Goal: Task Accomplishment & Management: Manage account settings

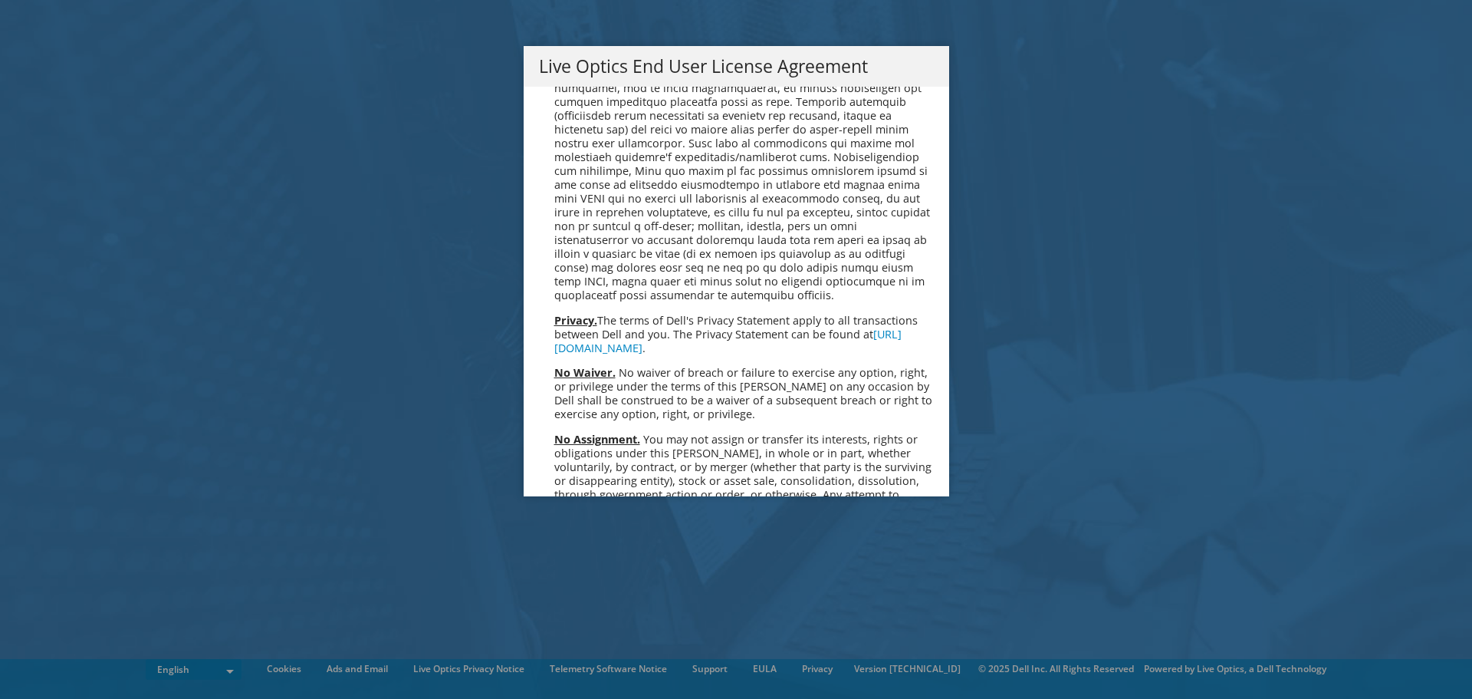
scroll to position [5799, 0]
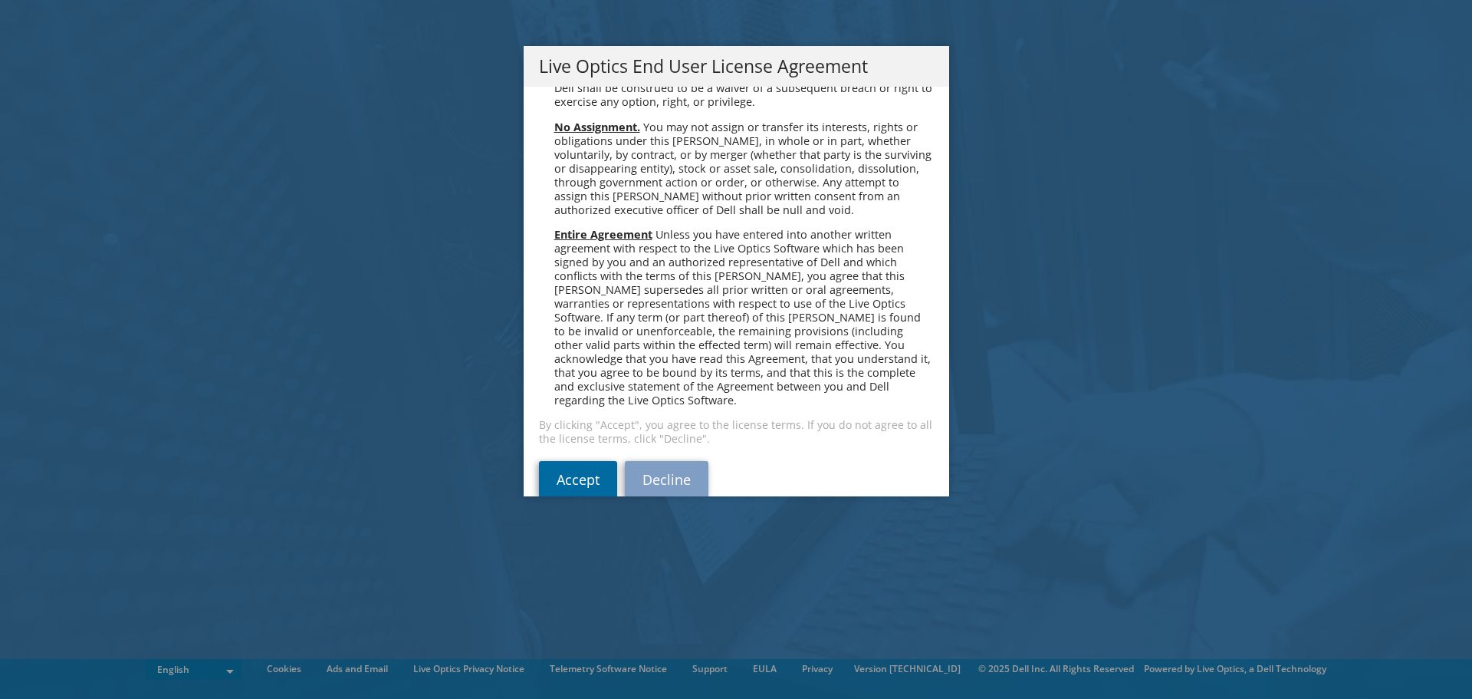
click at [551, 461] on link "Accept" at bounding box center [578, 479] width 78 height 37
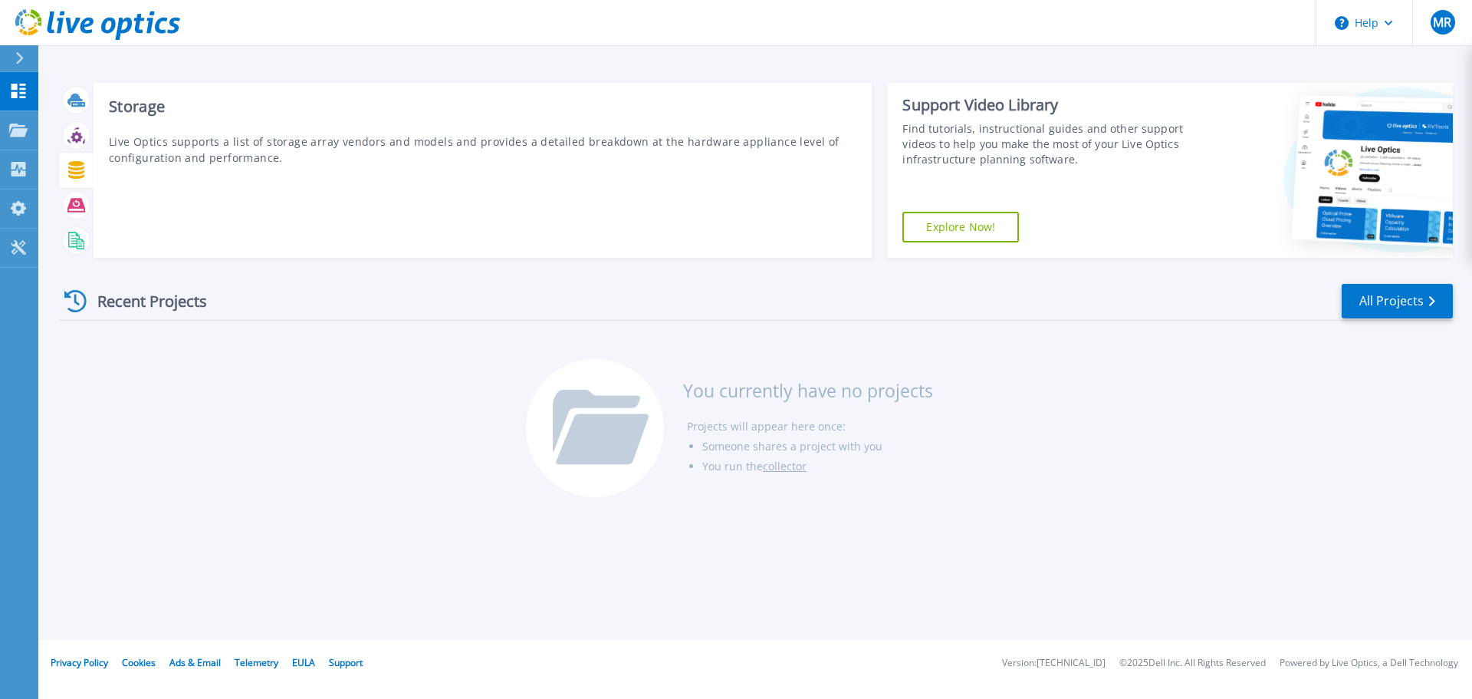
click at [70, 171] on icon at bounding box center [76, 170] width 18 height 18
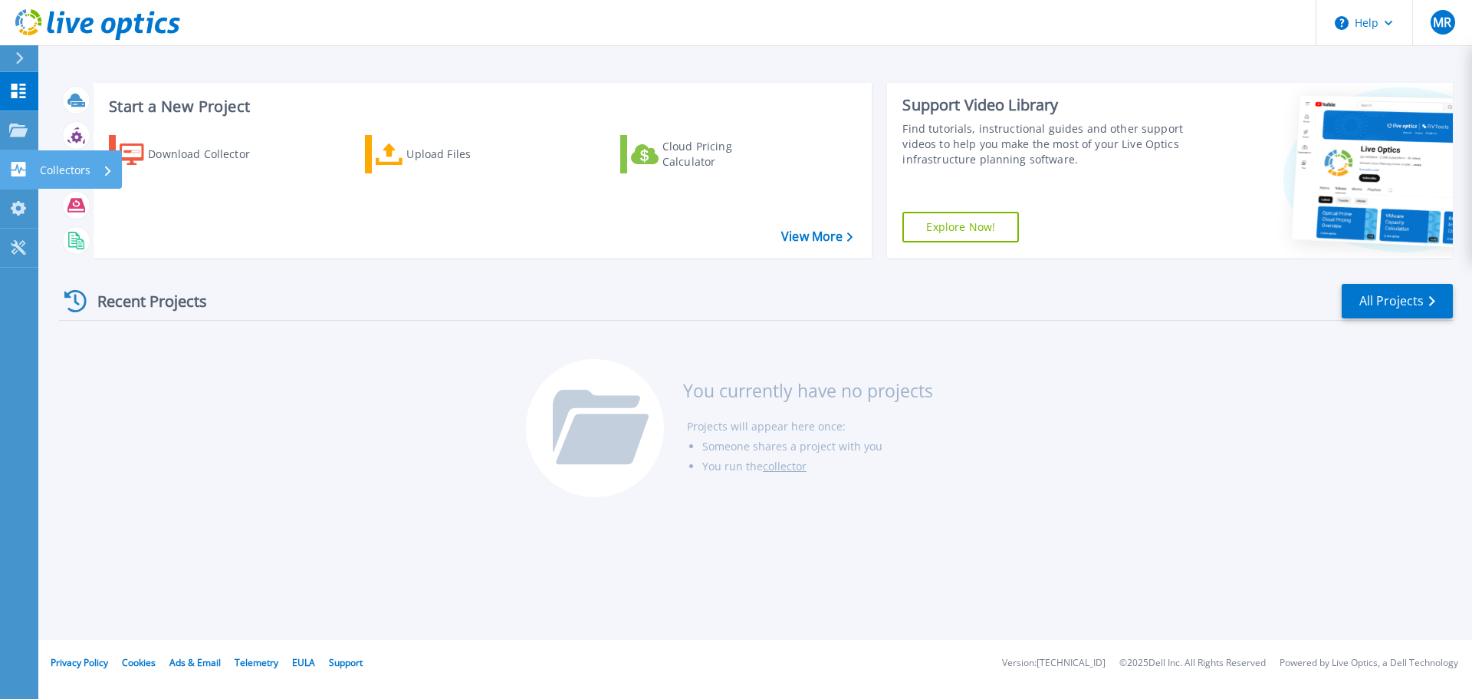
click at [91, 167] on div "Collectors" at bounding box center [76, 170] width 73 height 40
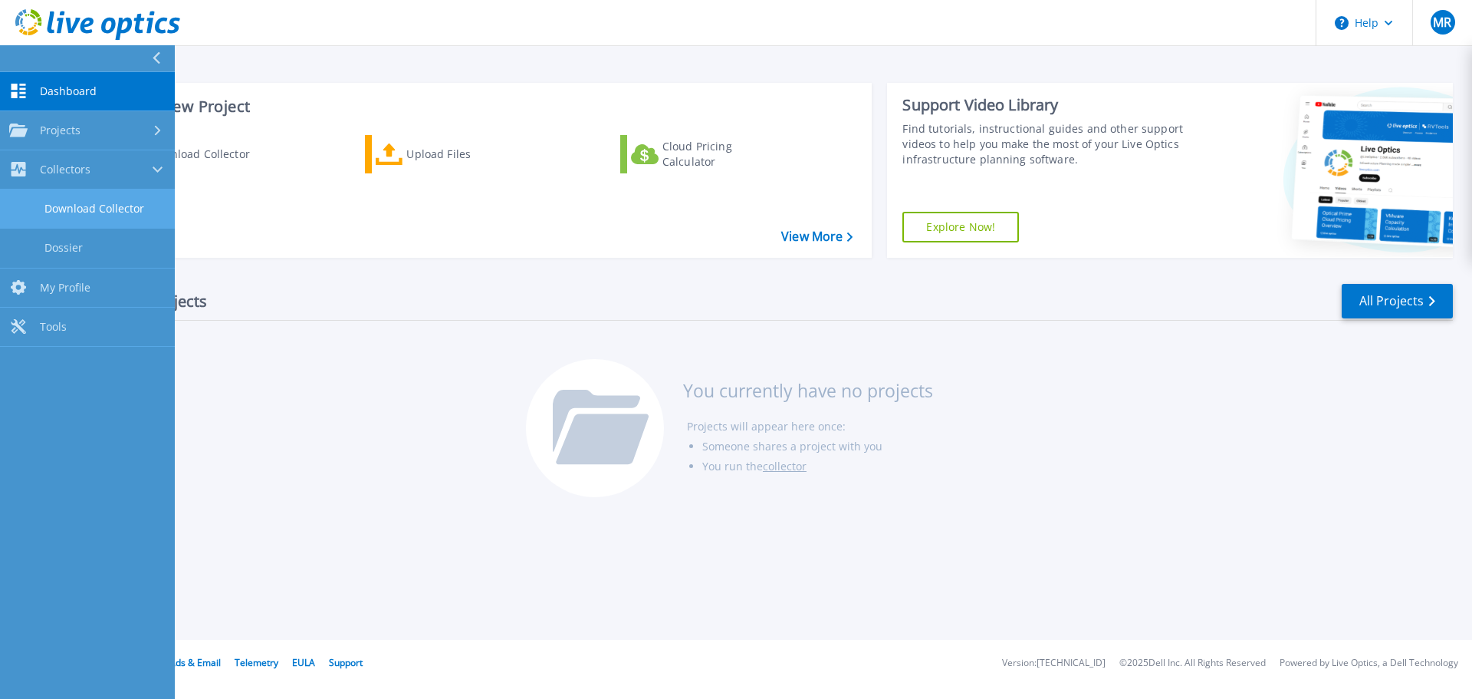
click at [108, 208] on link "Download Collector" at bounding box center [87, 208] width 175 height 39
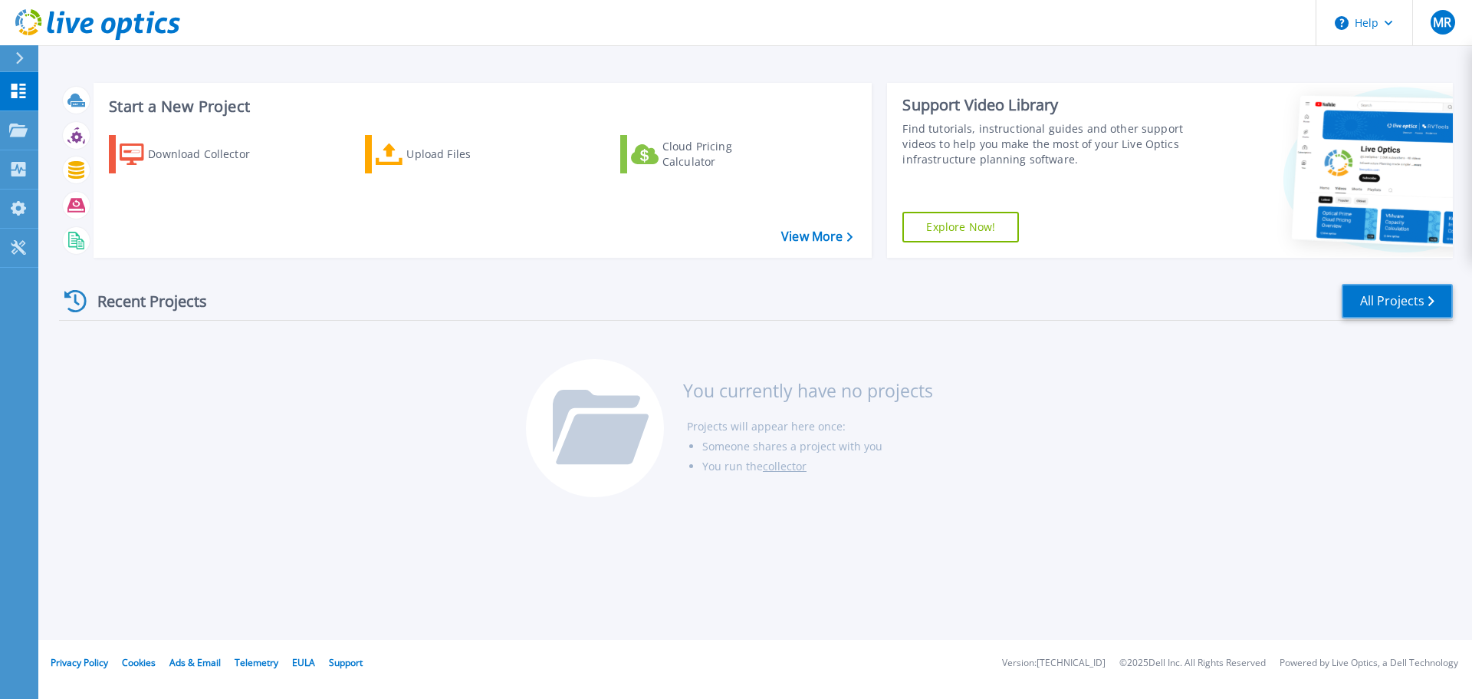
click at [1411, 301] on link "All Projects" at bounding box center [1397, 301] width 111 height 35
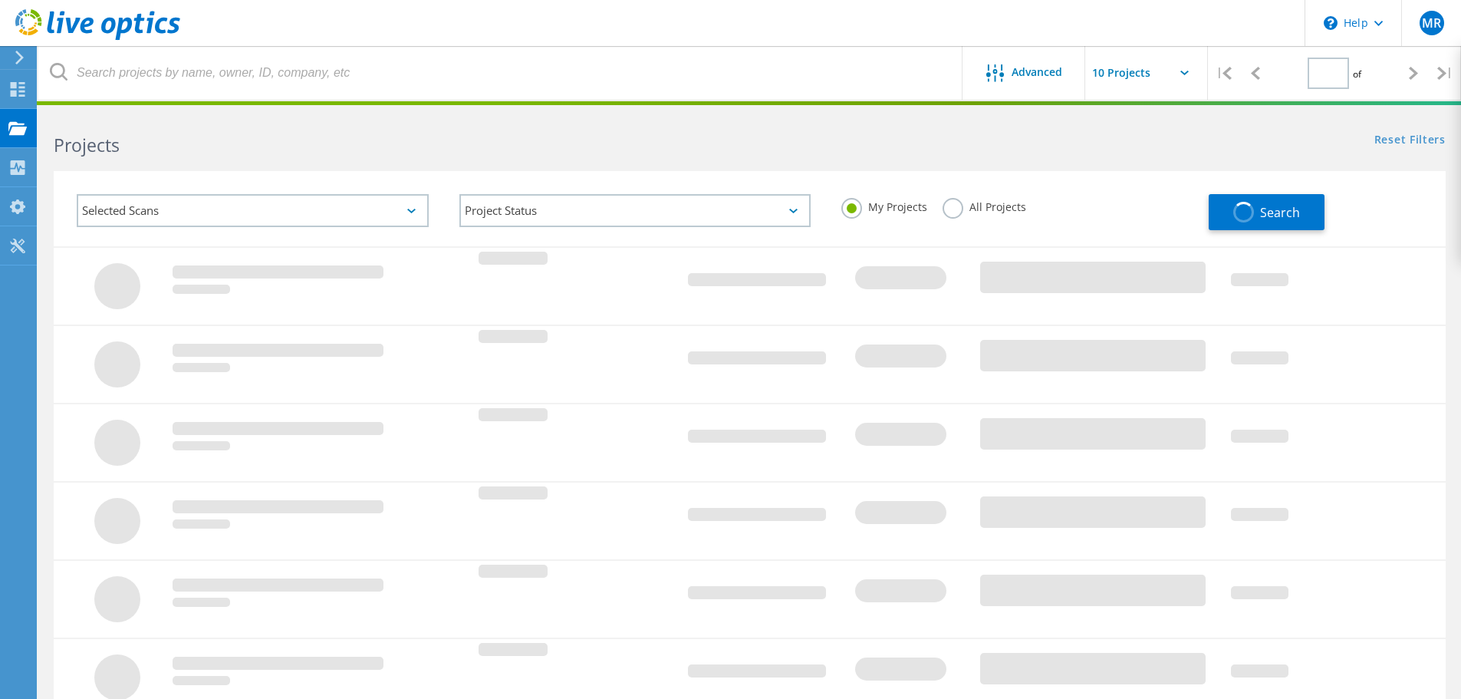
type input "1"
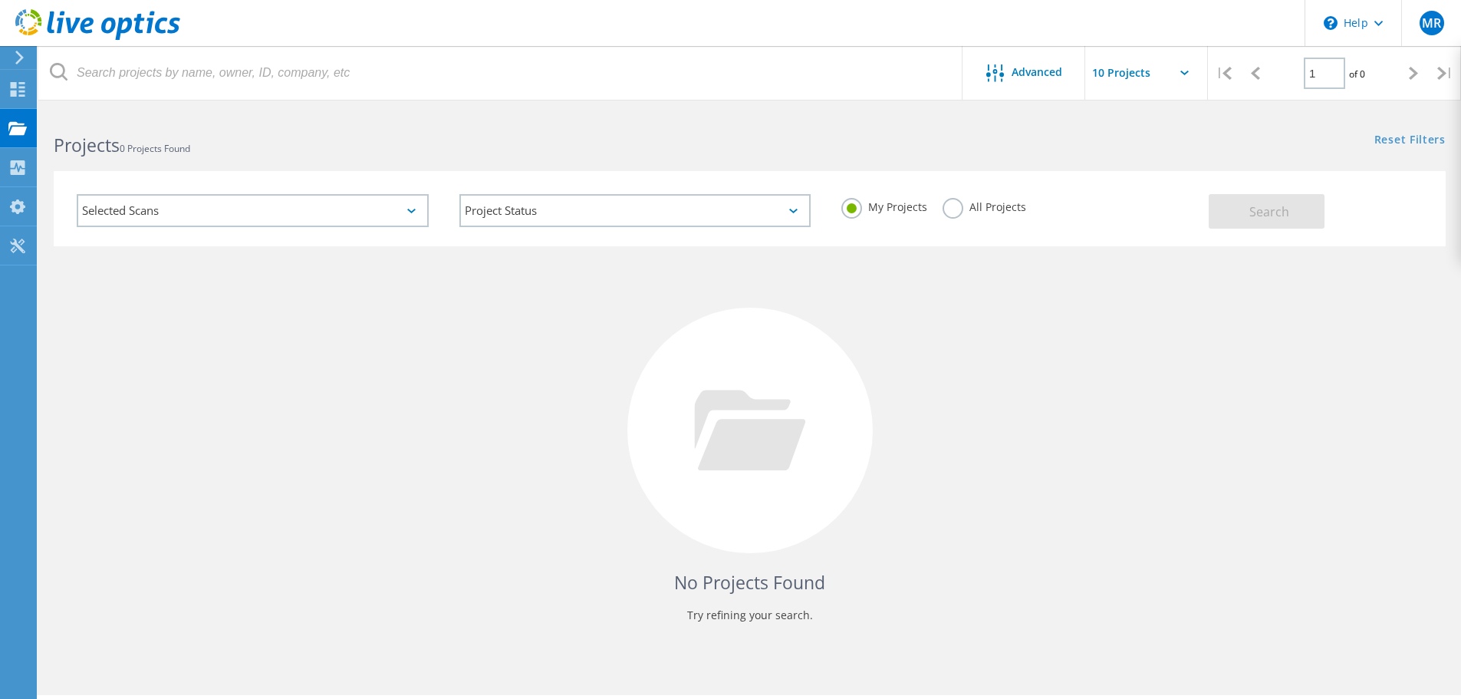
click at [947, 207] on label "All Projects" at bounding box center [984, 205] width 84 height 15
click at [0, 0] on input "All Projects" at bounding box center [0, 0] width 0 height 0
click at [1278, 212] on span "Search" at bounding box center [1269, 211] width 40 height 17
click at [855, 204] on label "My Projects" at bounding box center [884, 205] width 86 height 15
click at [0, 0] on input "My Projects" at bounding box center [0, 0] width 0 height 0
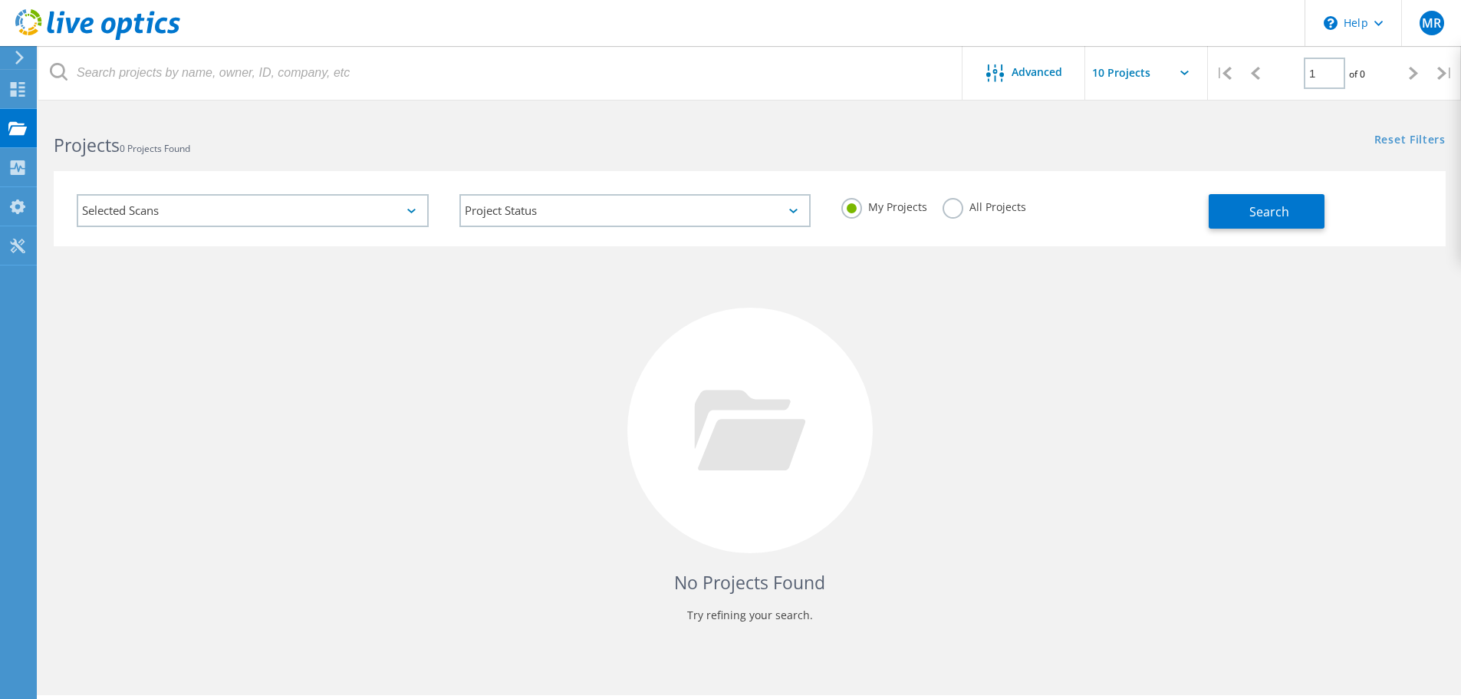
click at [1150, 74] on input "text" at bounding box center [1161, 73] width 153 height 54
click at [1143, 189] on div "Show 40 Projects" at bounding box center [1162, 188] width 152 height 25
type input "Show 40 Projects"
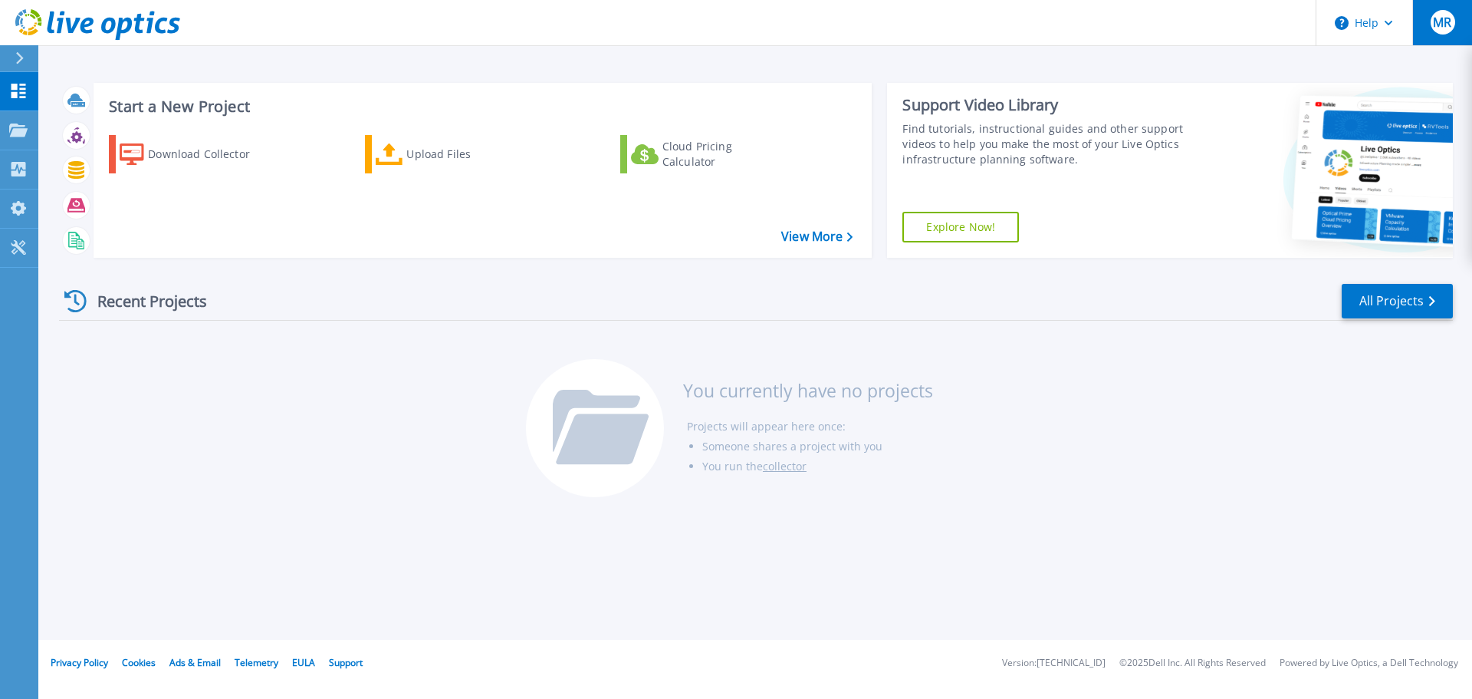
click at [1455, 25] on button "MR" at bounding box center [1442, 22] width 60 height 45
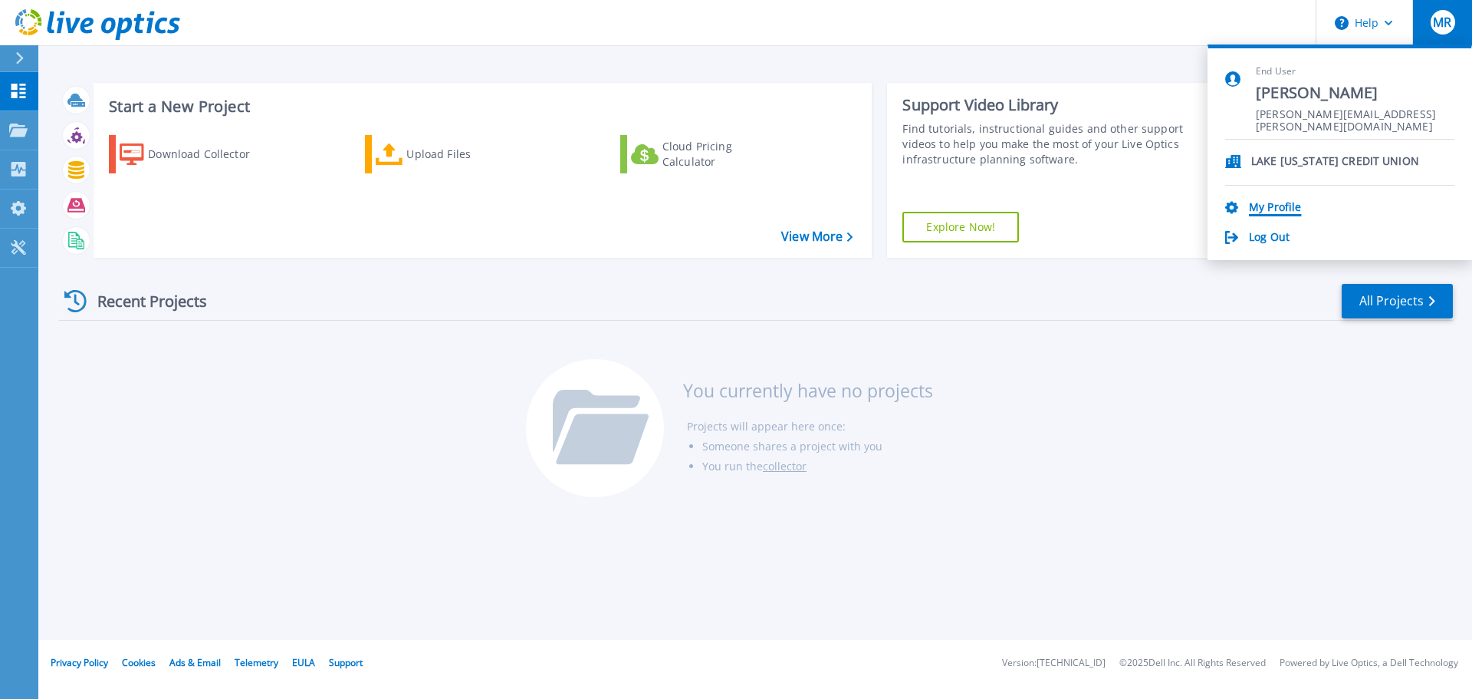
click at [1271, 210] on link "My Profile" at bounding box center [1275, 208] width 52 height 15
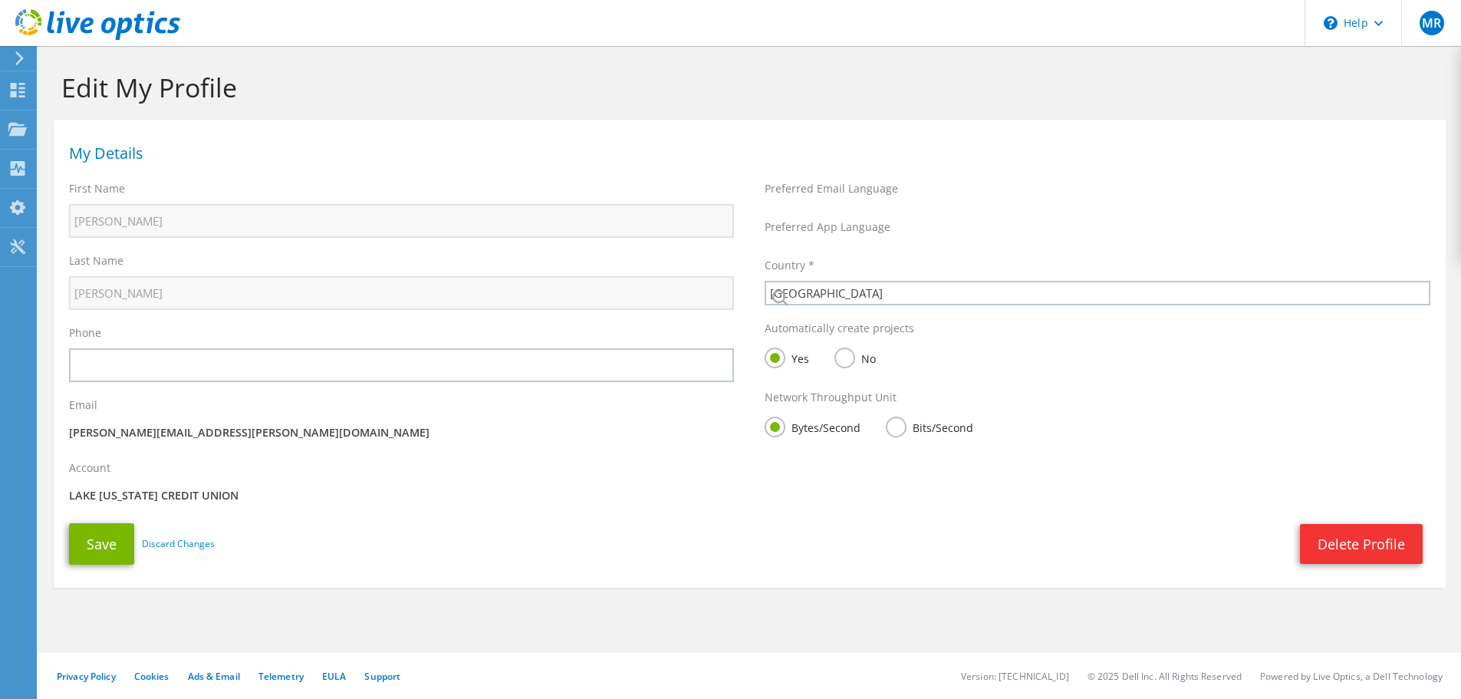
select select "224"
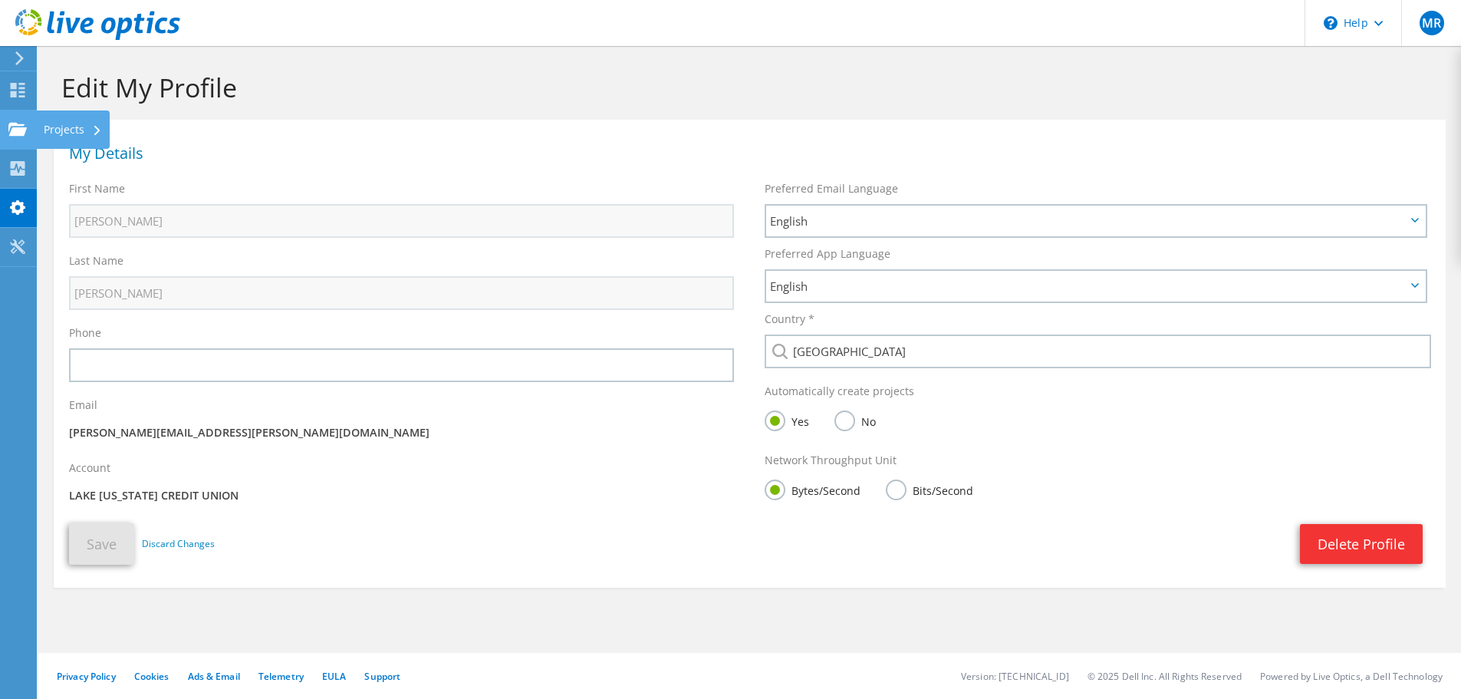
click at [19, 129] on use at bounding box center [17, 128] width 18 height 13
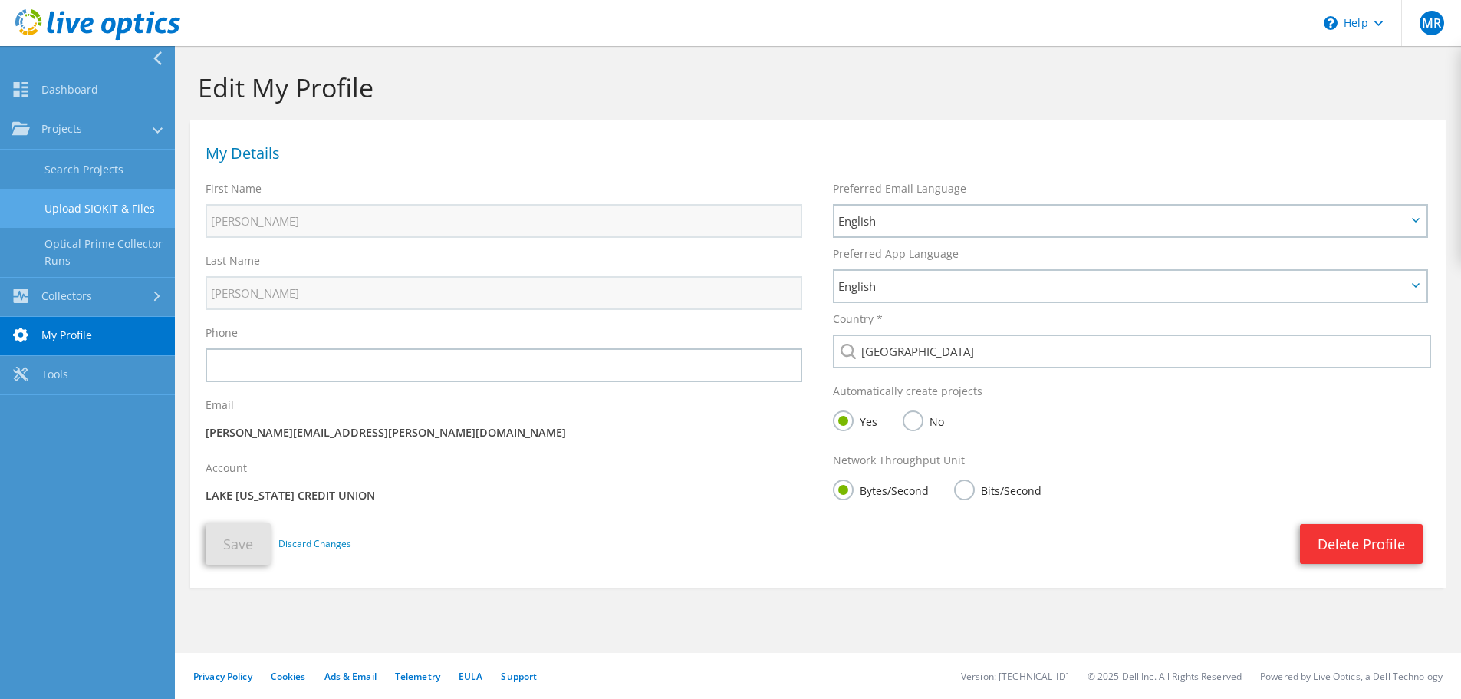
click at [86, 213] on link "Upload SIOKIT & Files" at bounding box center [87, 208] width 175 height 39
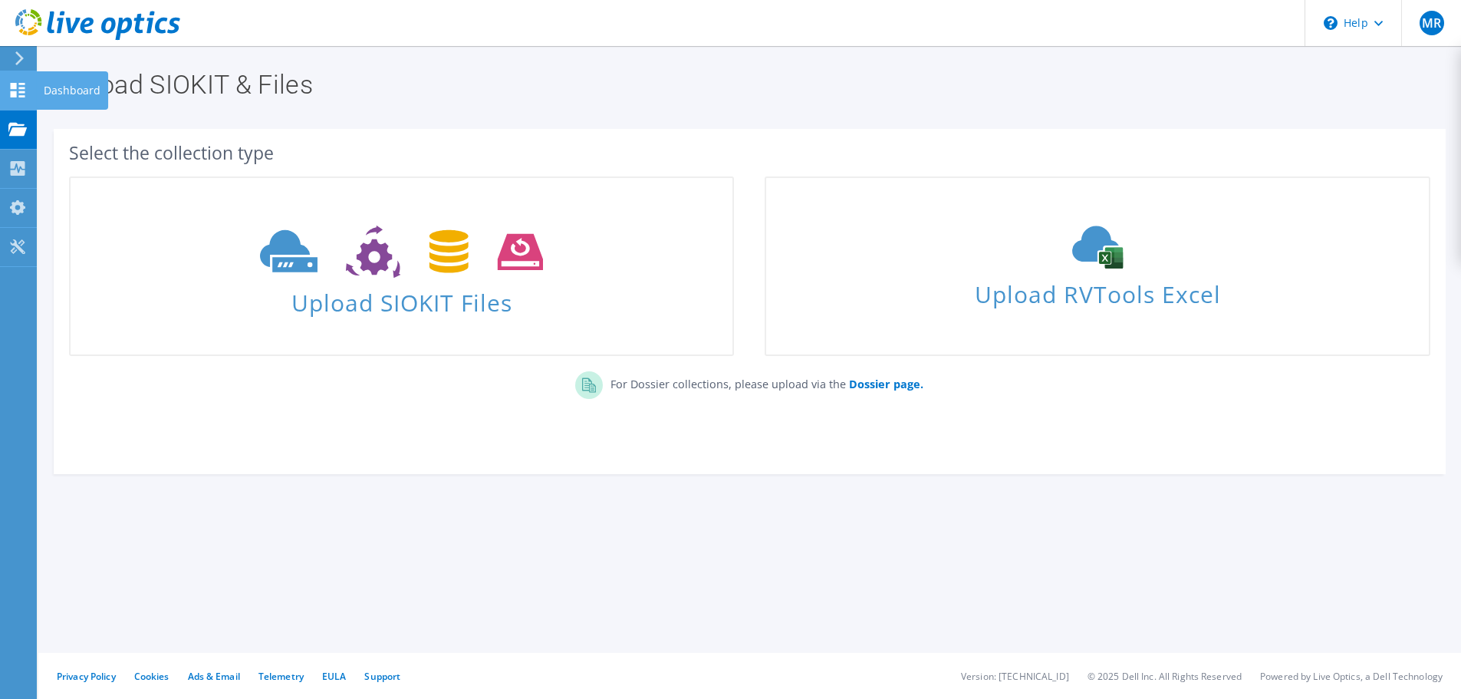
click at [12, 87] on use at bounding box center [18, 90] width 15 height 15
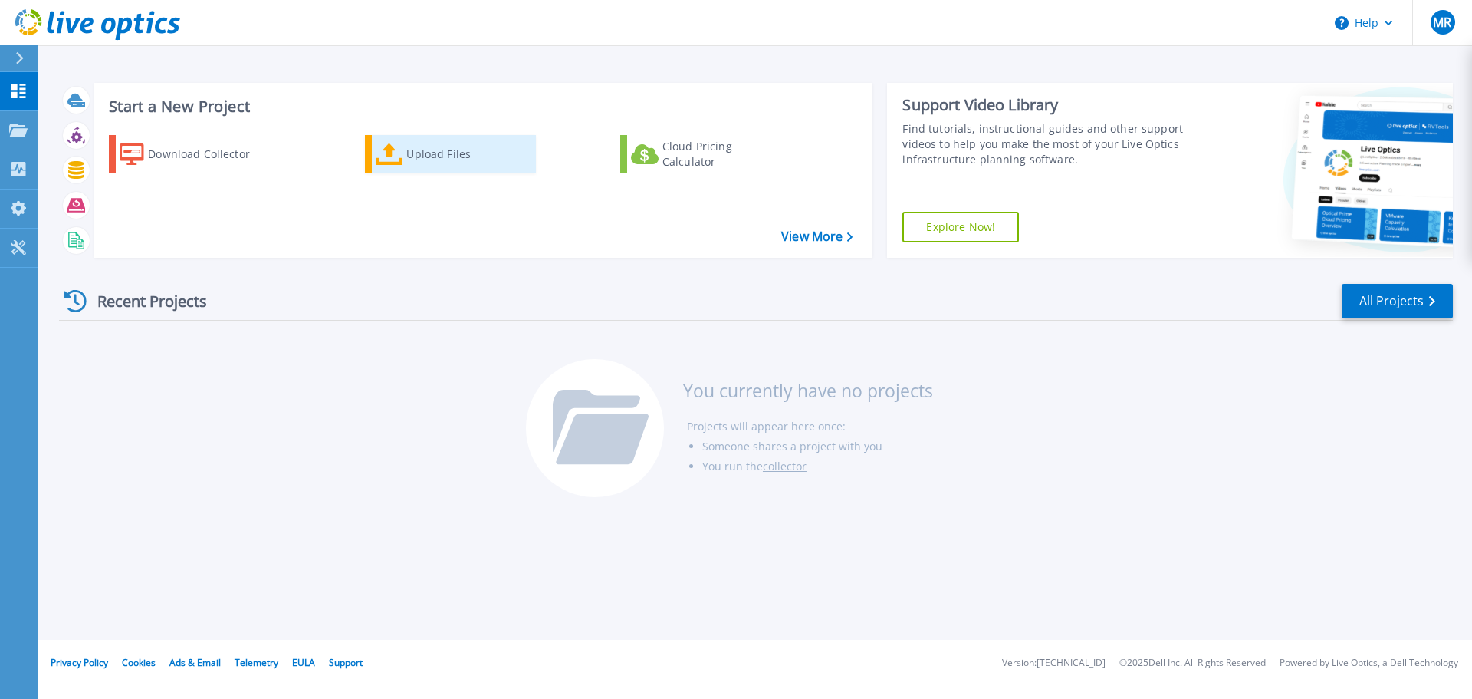
click at [423, 152] on div "Upload Files" at bounding box center [467, 154] width 123 height 31
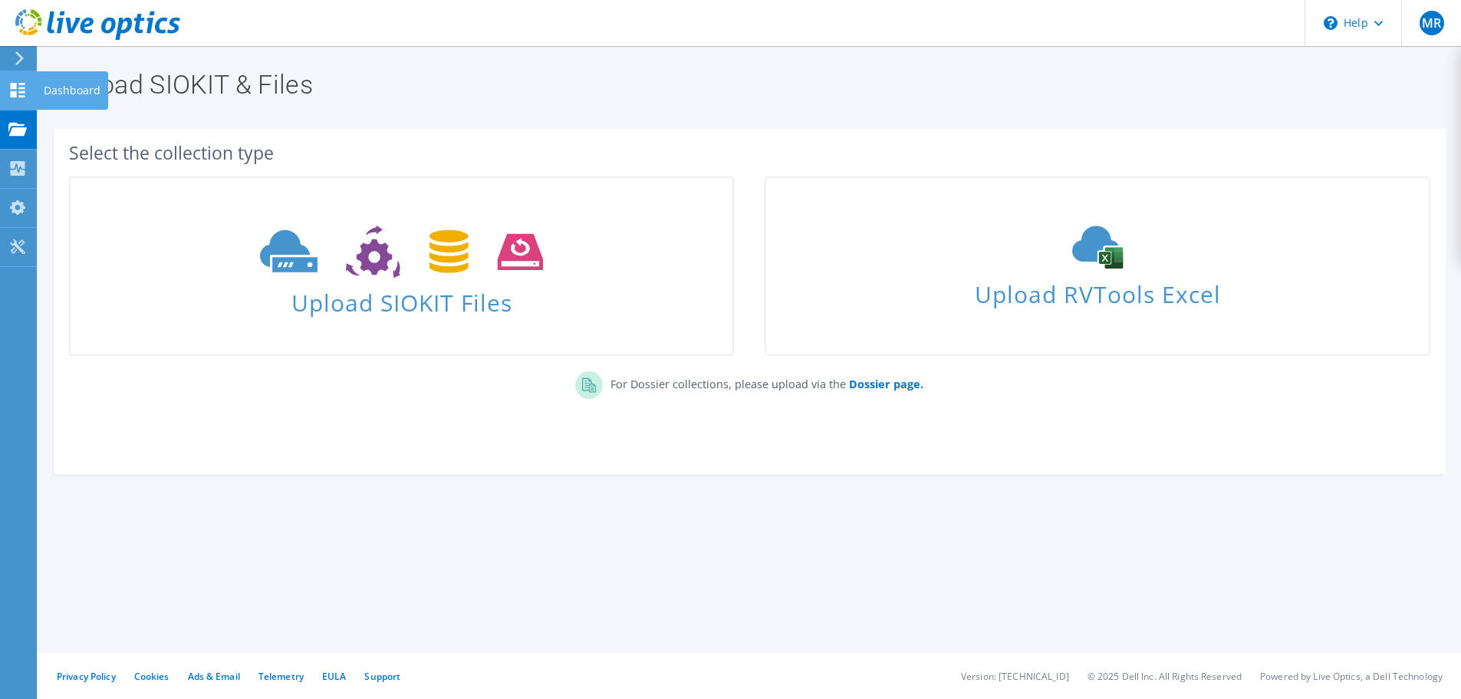
click at [17, 92] on icon at bounding box center [17, 90] width 18 height 15
